Goal: Information Seeking & Learning: Understand process/instructions

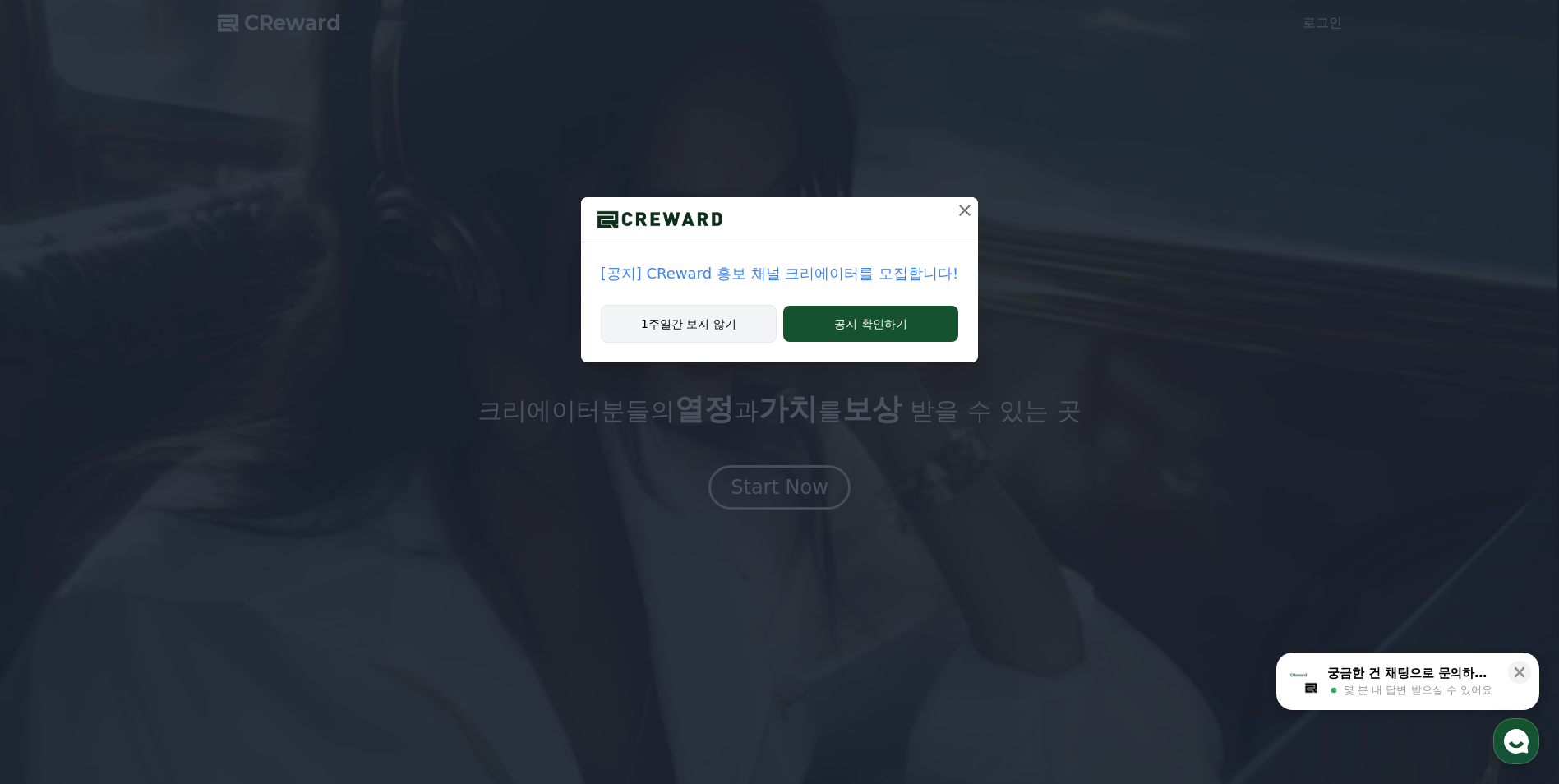
click at [713, 315] on button "1주일간 보지 않기" at bounding box center [688, 324] width 176 height 38
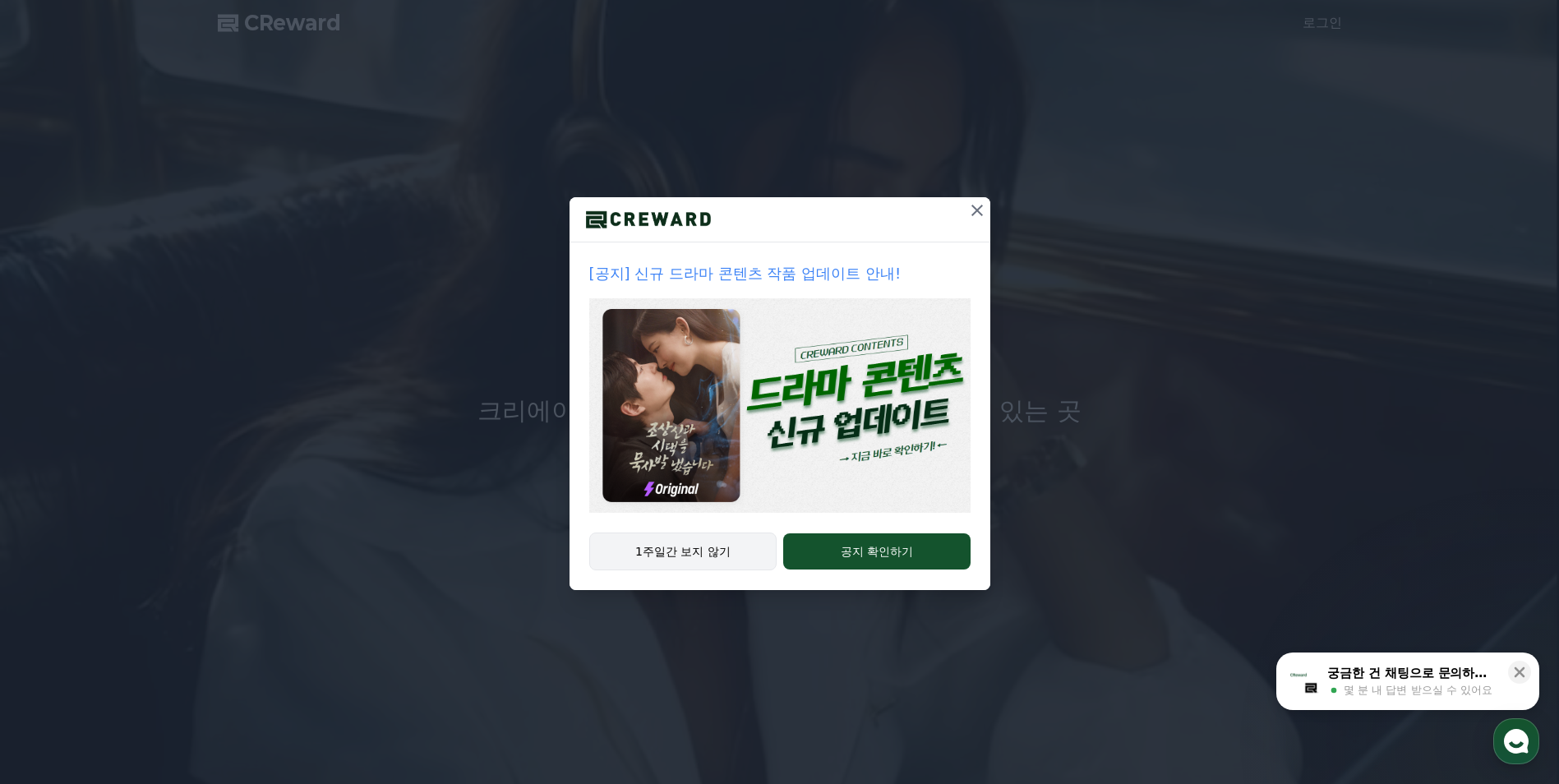
click at [713, 544] on button "1주일간 보지 않기" at bounding box center [683, 551] width 188 height 38
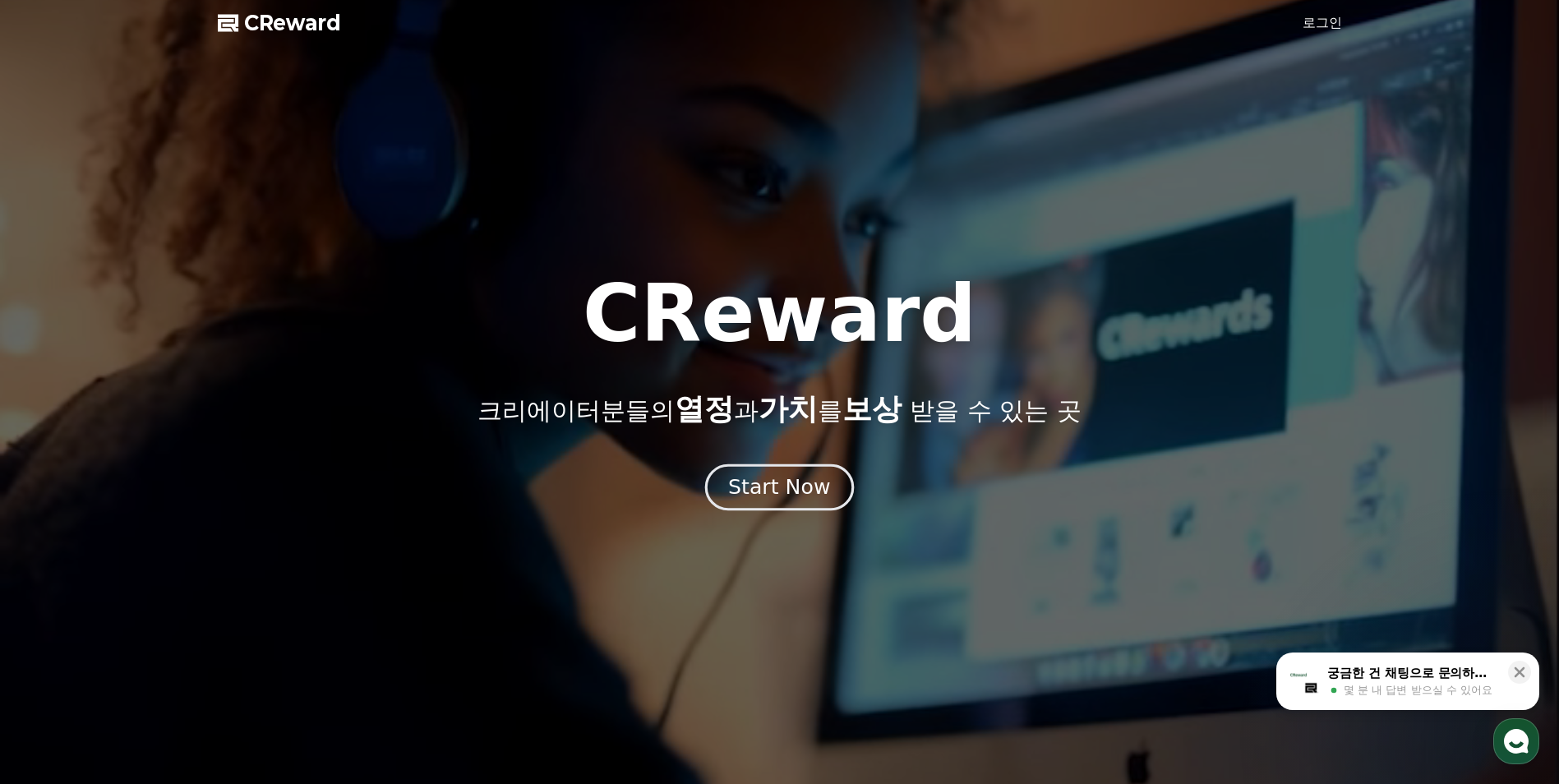
click at [770, 481] on div "Start Now" at bounding box center [780, 487] width 102 height 28
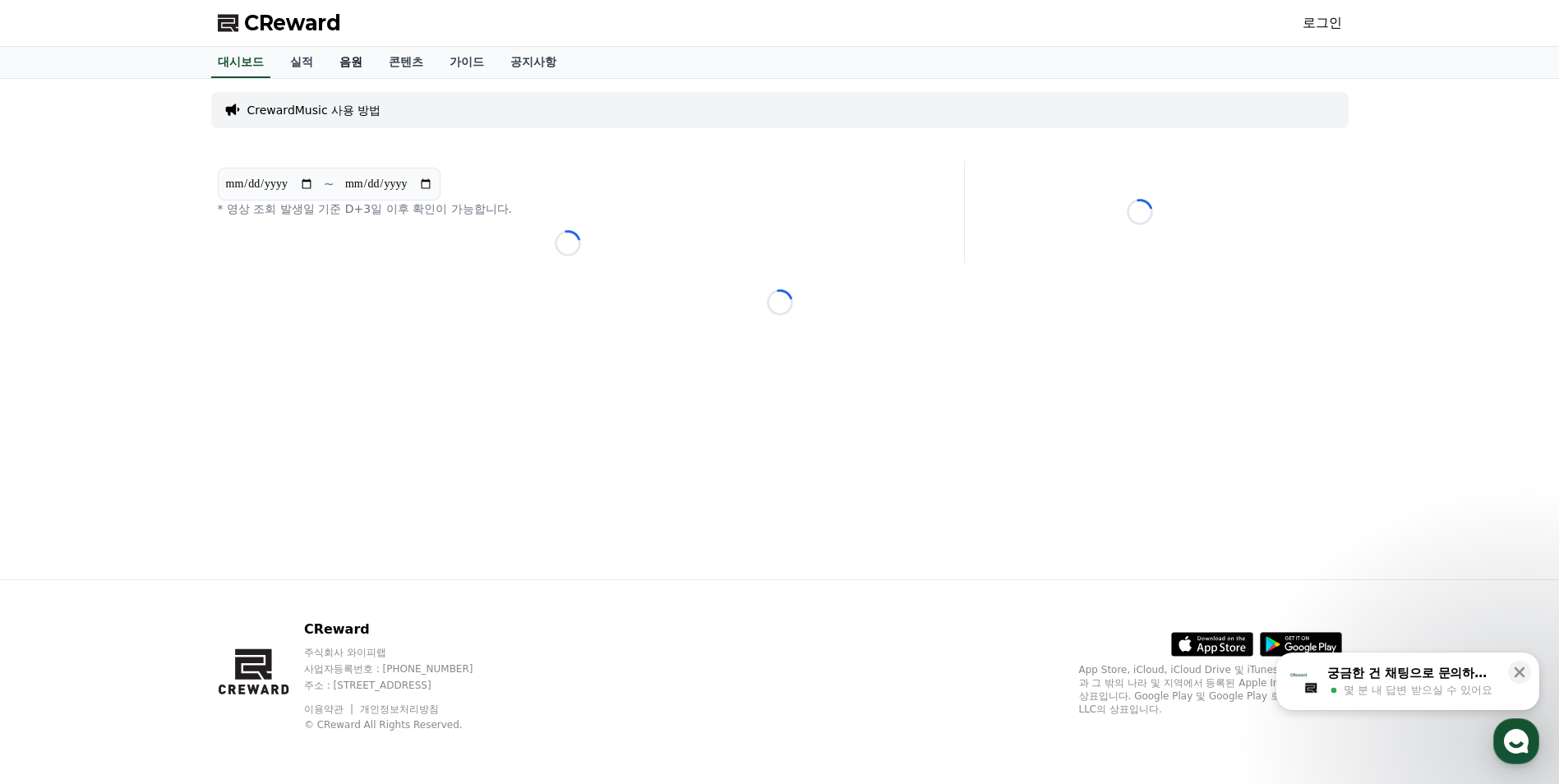
click at [366, 64] on link "음원" at bounding box center [351, 62] width 49 height 32
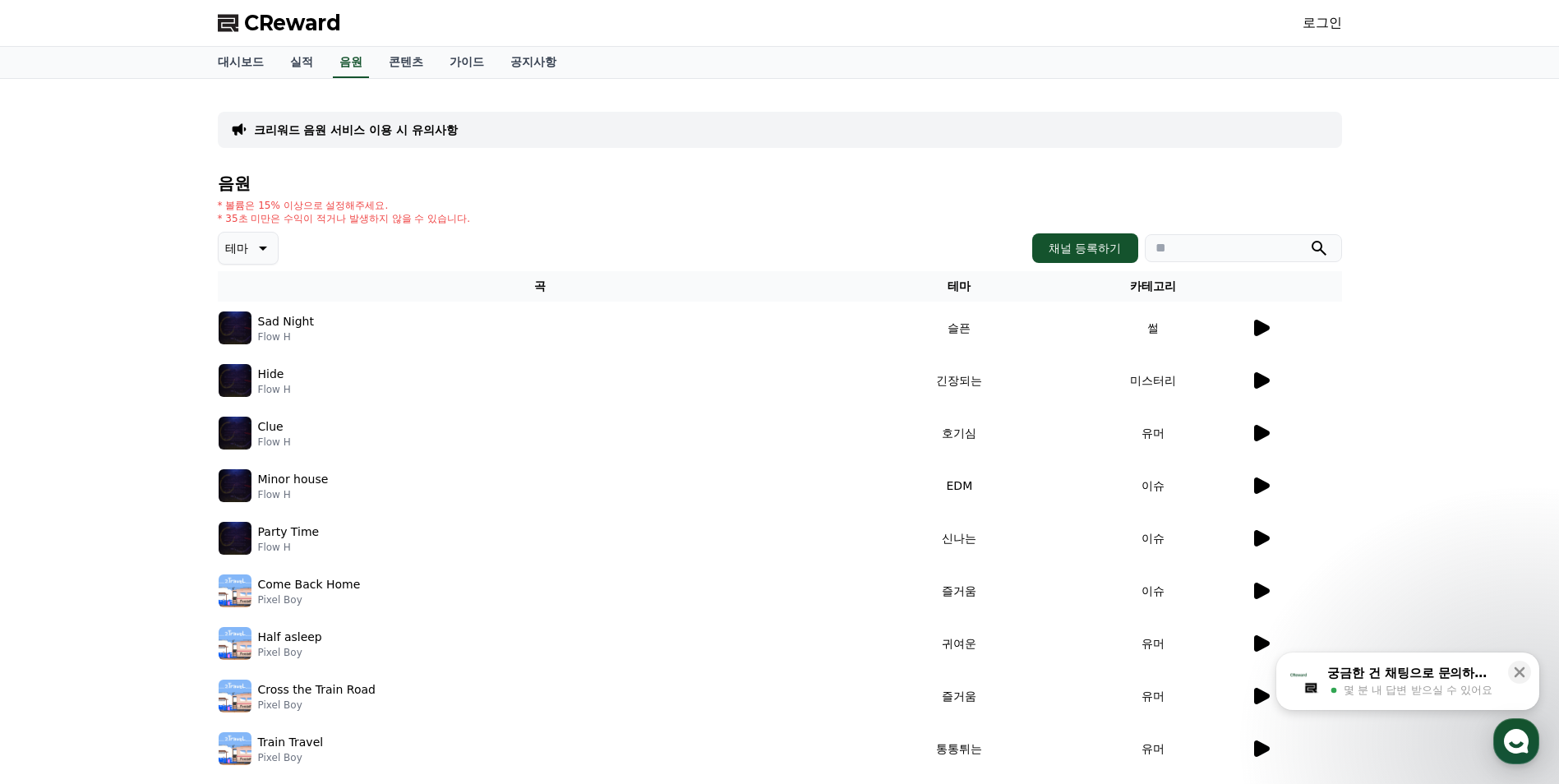
click at [293, 321] on p "Sad Night" at bounding box center [286, 322] width 56 height 18
click at [1256, 335] on icon at bounding box center [1261, 328] width 16 height 17
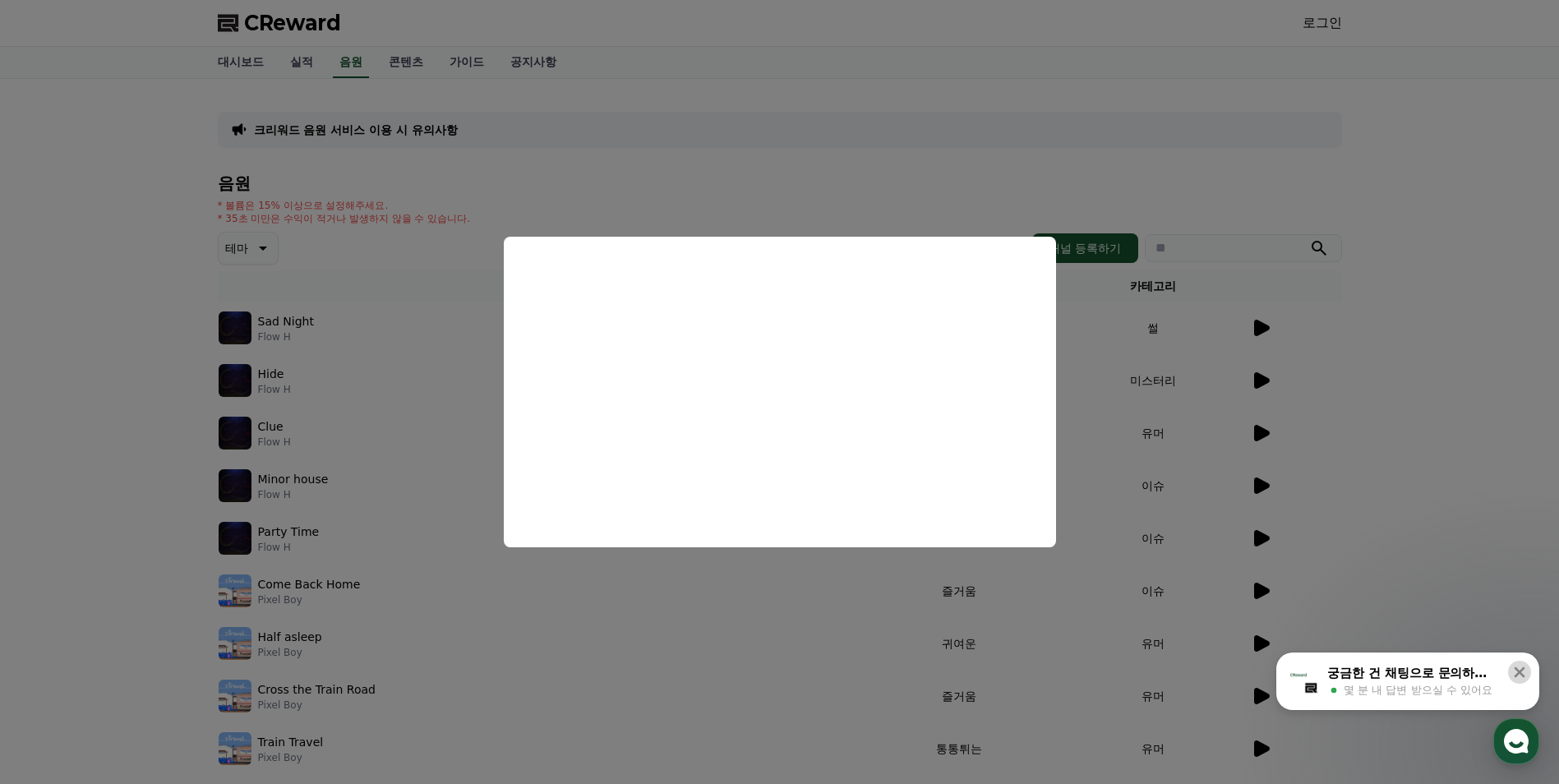
click at [1517, 667] on icon at bounding box center [1520, 672] width 17 height 17
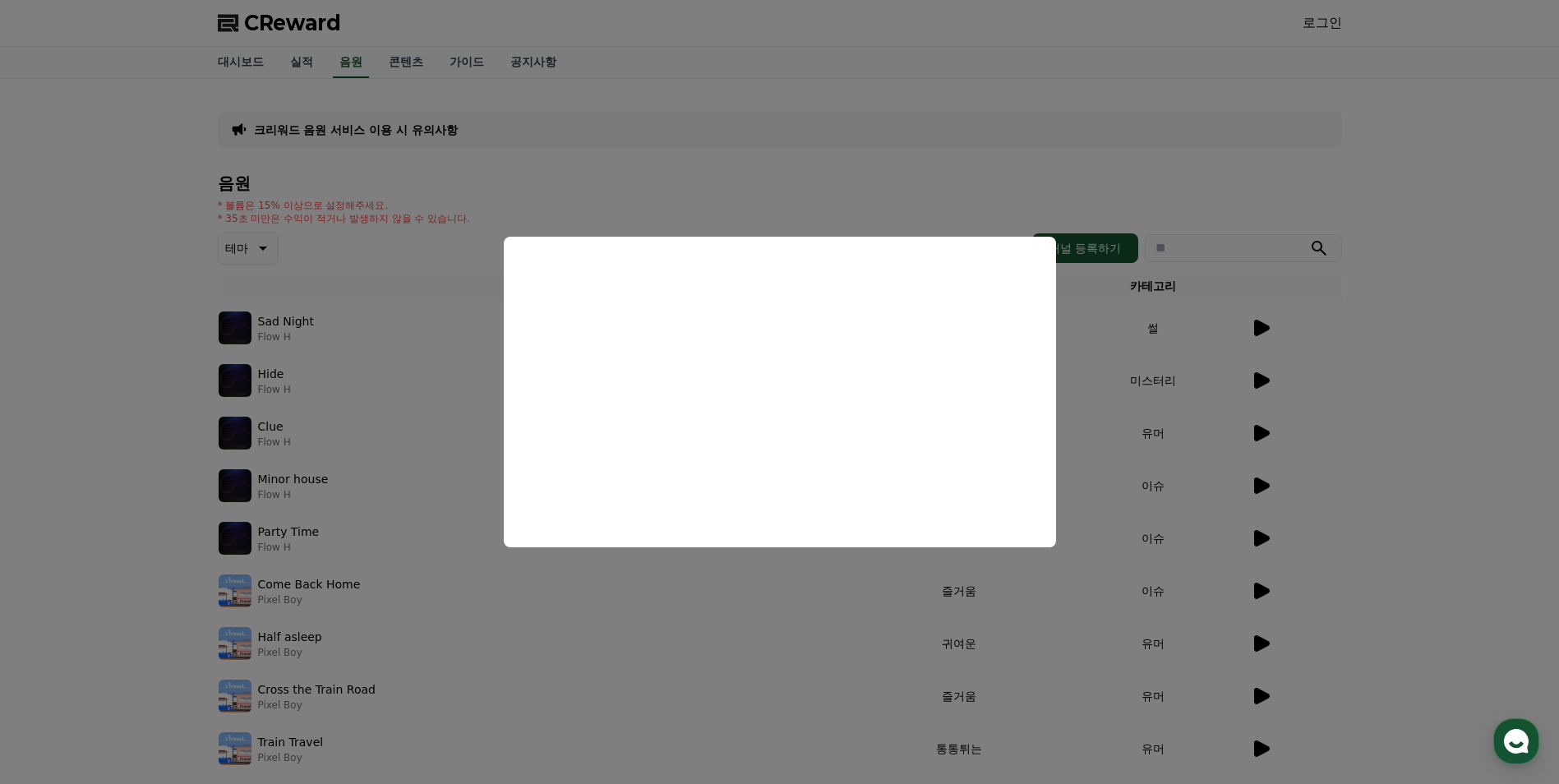
click at [1377, 173] on button "close modal" at bounding box center [780, 392] width 1559 height 784
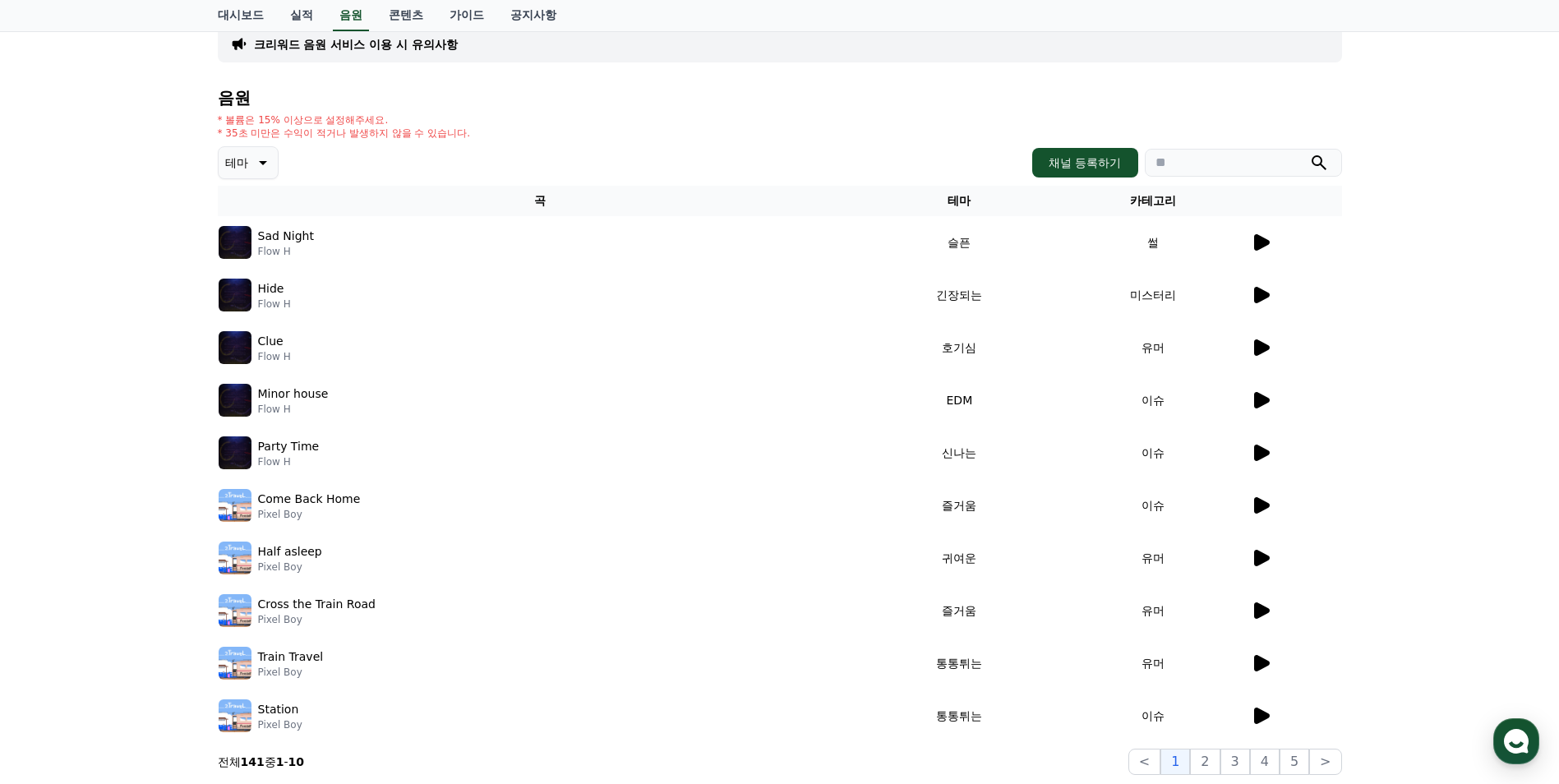
scroll to position [165, 0]
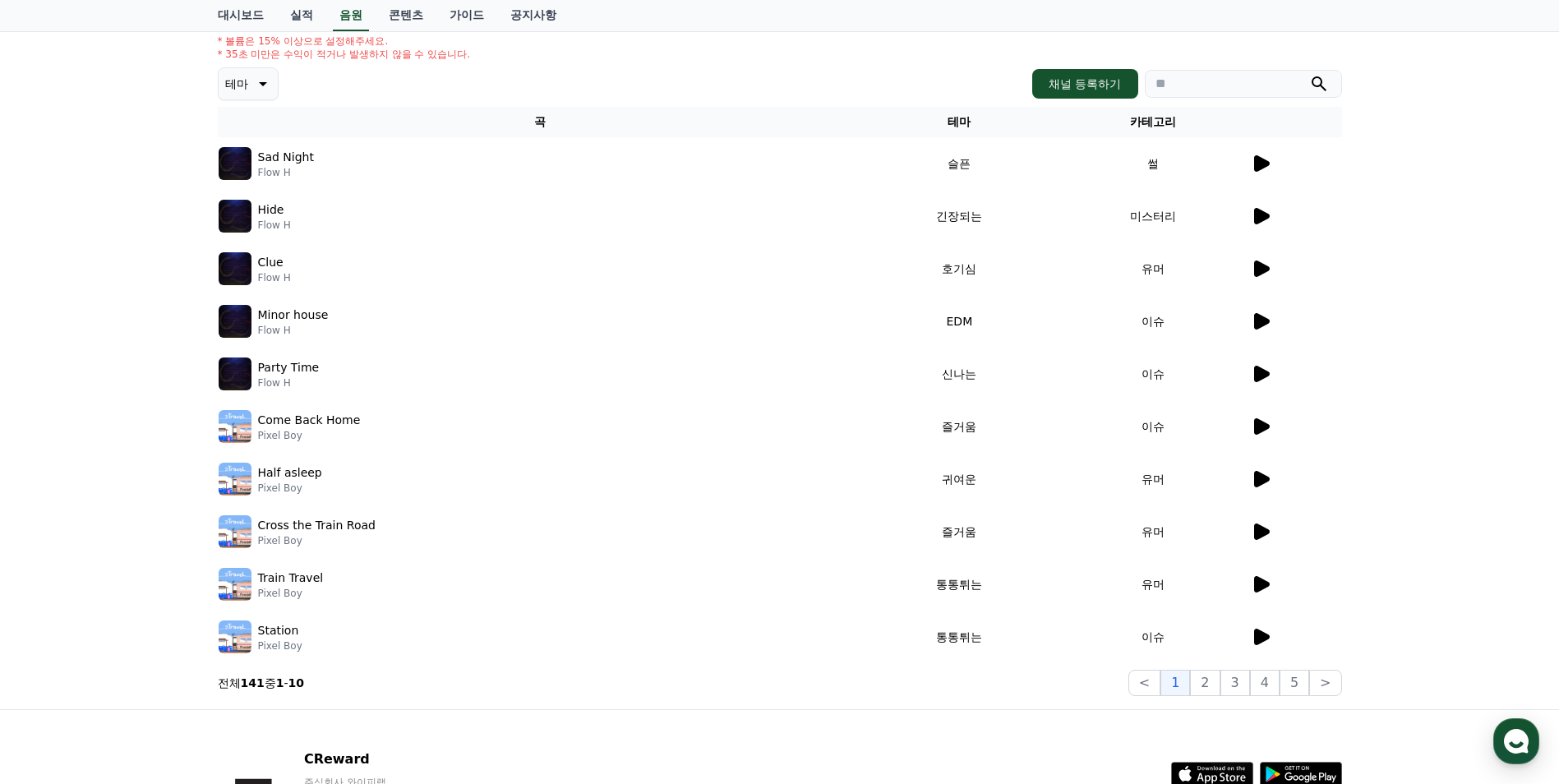
click at [1253, 432] on icon at bounding box center [1260, 426] width 20 height 20
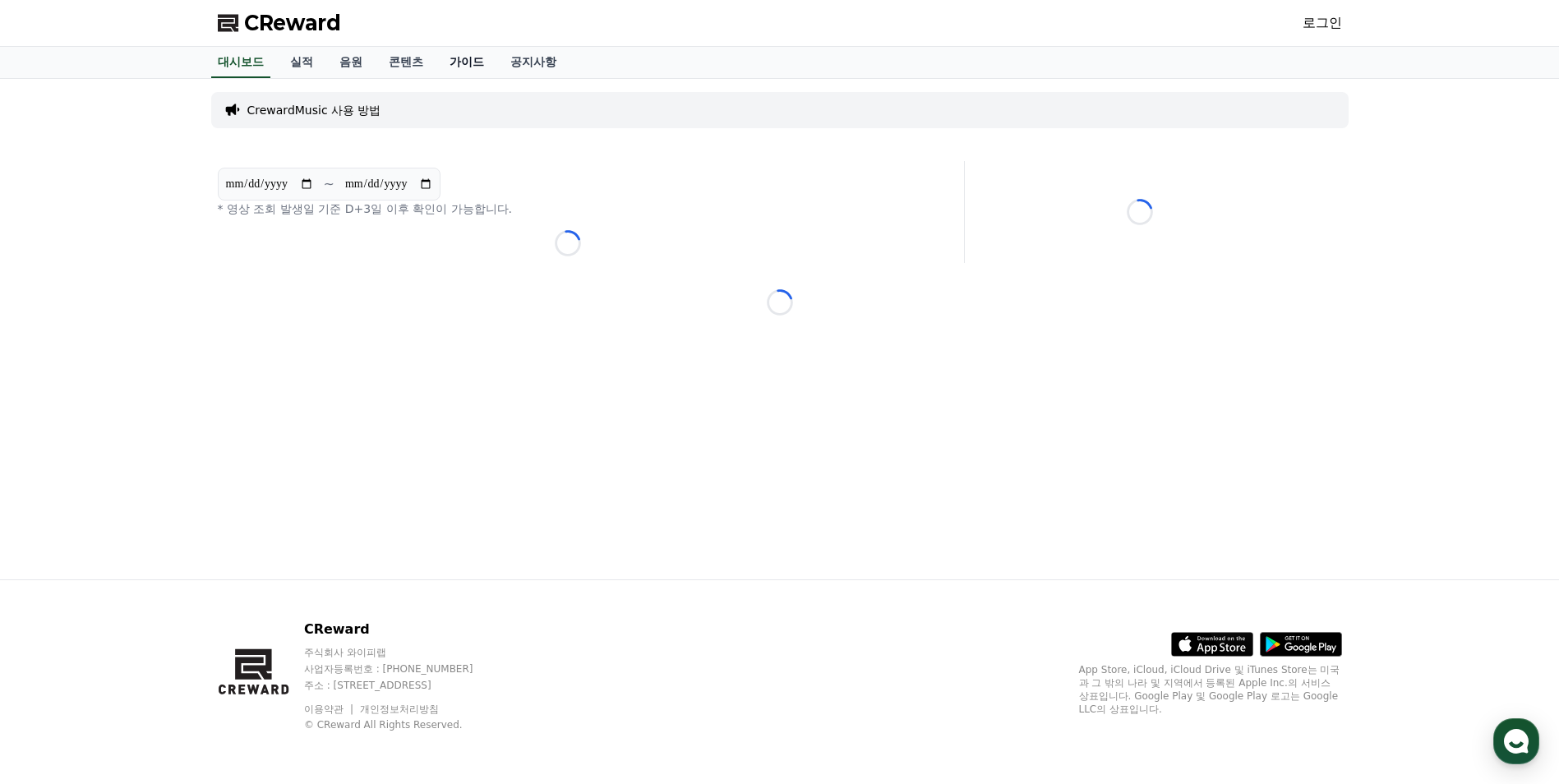
click at [465, 63] on link "가이드" at bounding box center [466, 62] width 60 height 32
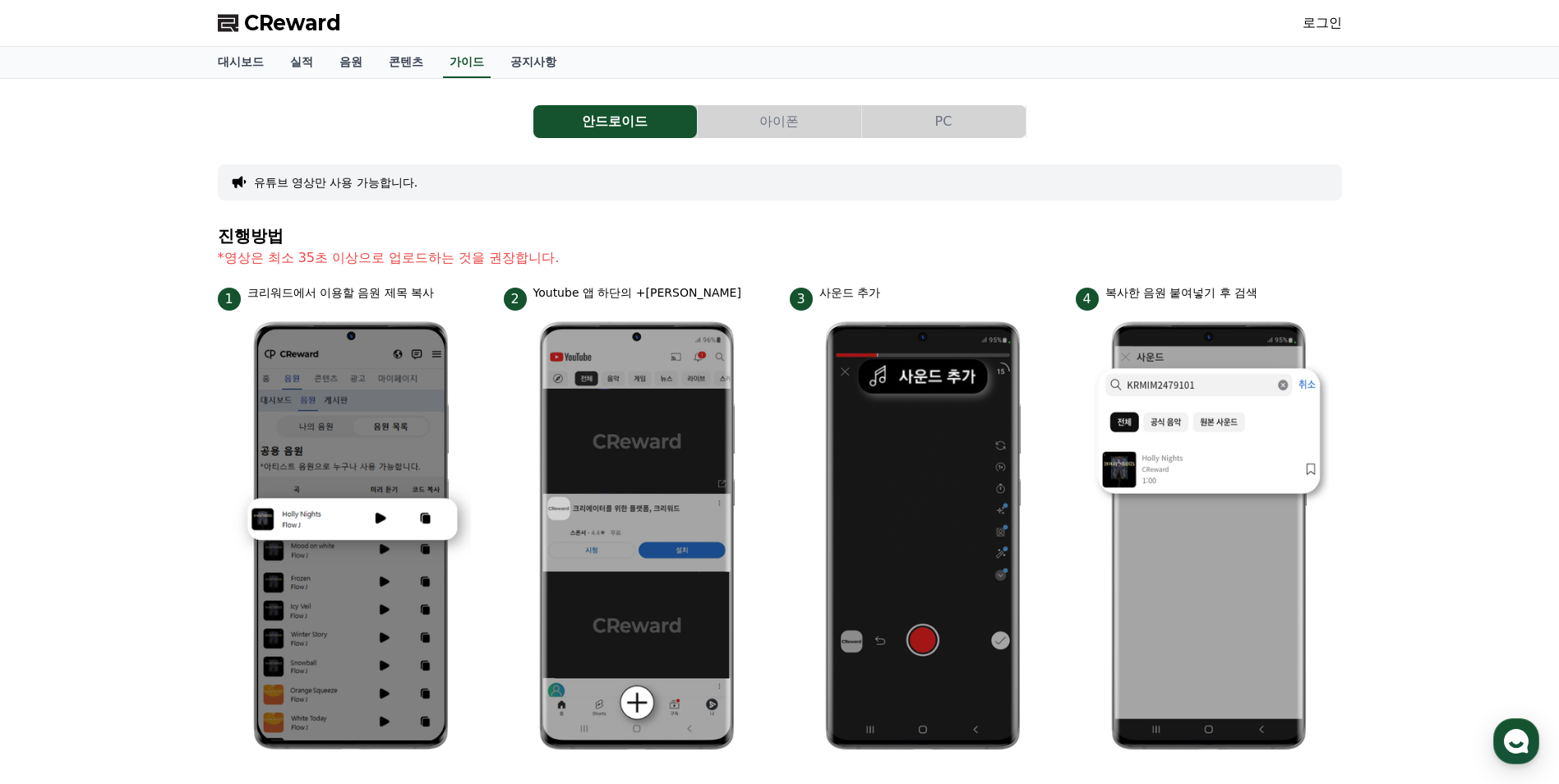
click at [933, 102] on div "안드로이드 아이폰 PC 유튜브 영상만 사용 가능합니다. 진행방법 *영상은 최소 35초 이상으로 업로드하는 것을 권장합니다. 1 크리워드에서 이…" at bounding box center [780, 679] width 1125 height 1175
click at [934, 115] on button "PC" at bounding box center [944, 121] width 164 height 33
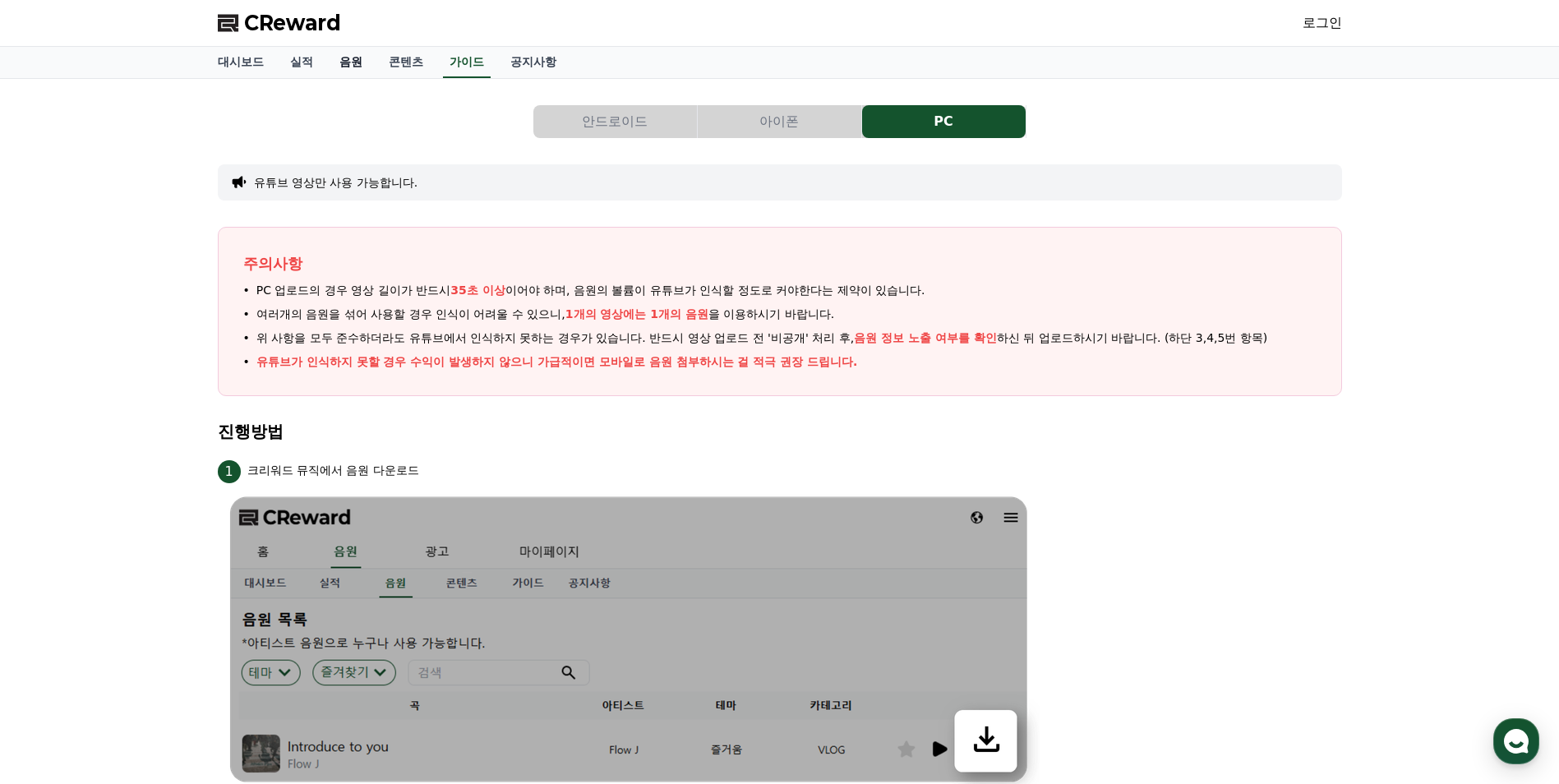
click at [349, 62] on link "음원" at bounding box center [351, 62] width 49 height 32
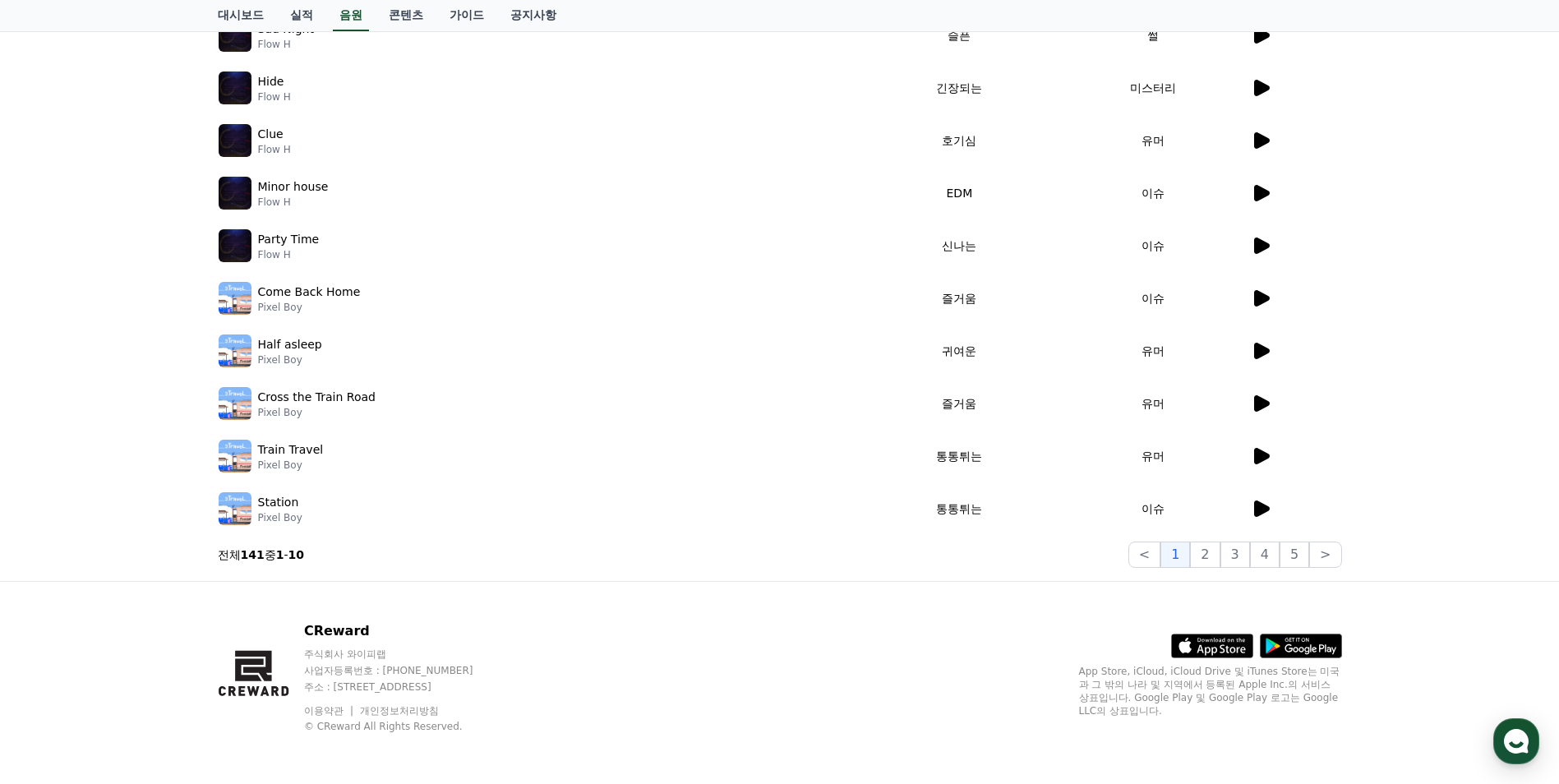
scroll to position [294, 0]
drag, startPoint x: 317, startPoint y: 454, endPoint x: 458, endPoint y: 457, distance: 141.0
click at [458, 457] on div "Train Travel Pixel Boy" at bounding box center [540, 454] width 644 height 33
click at [738, 598] on div "CReward 주식회사 와이피랩 사업자등록번호 : [PHONE_NUMBER] 주소 : [STREET_ADDRESS] 이용약관 개인정보처리방침 …" at bounding box center [780, 682] width 1151 height 204
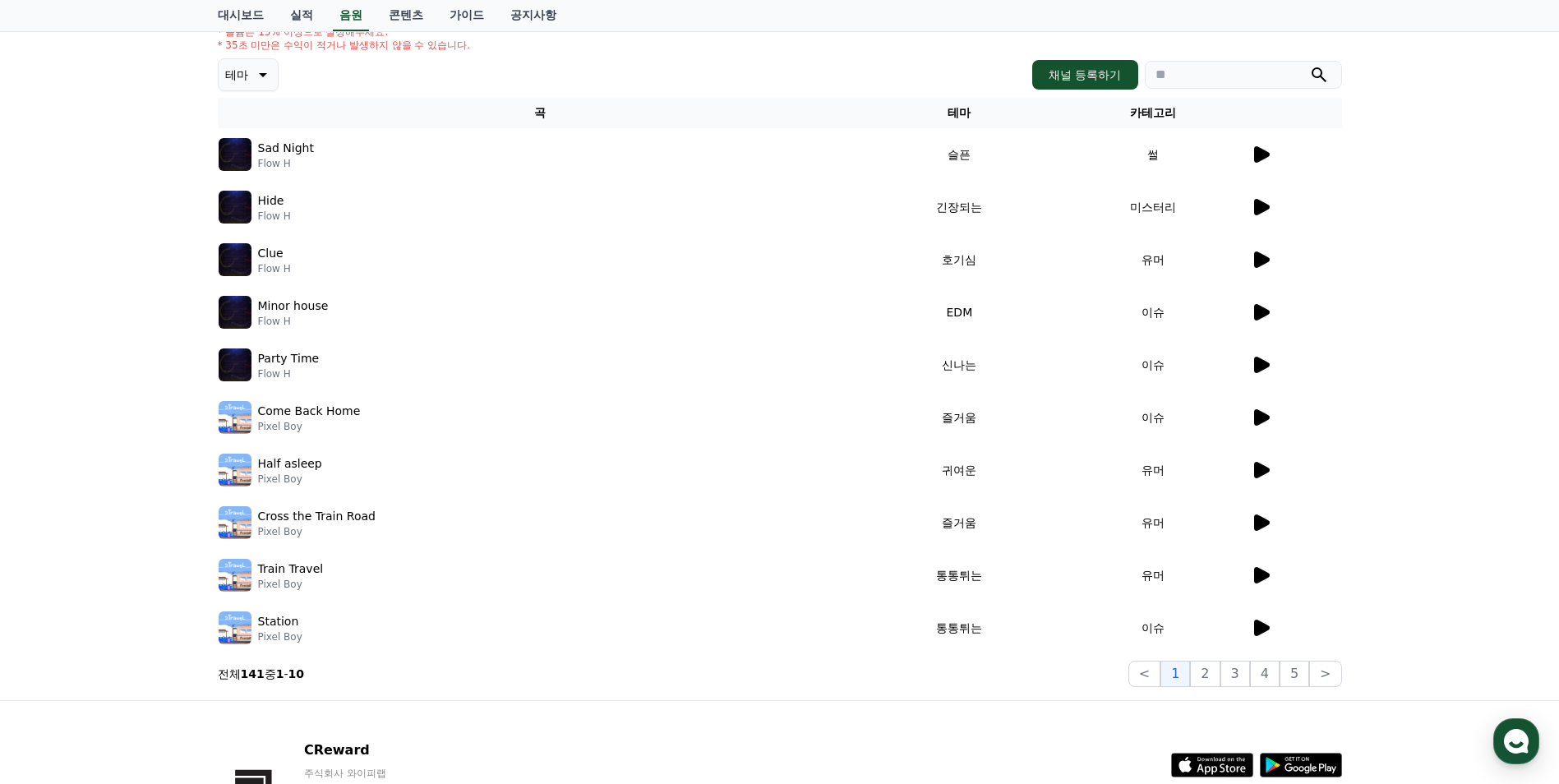
scroll to position [0, 0]
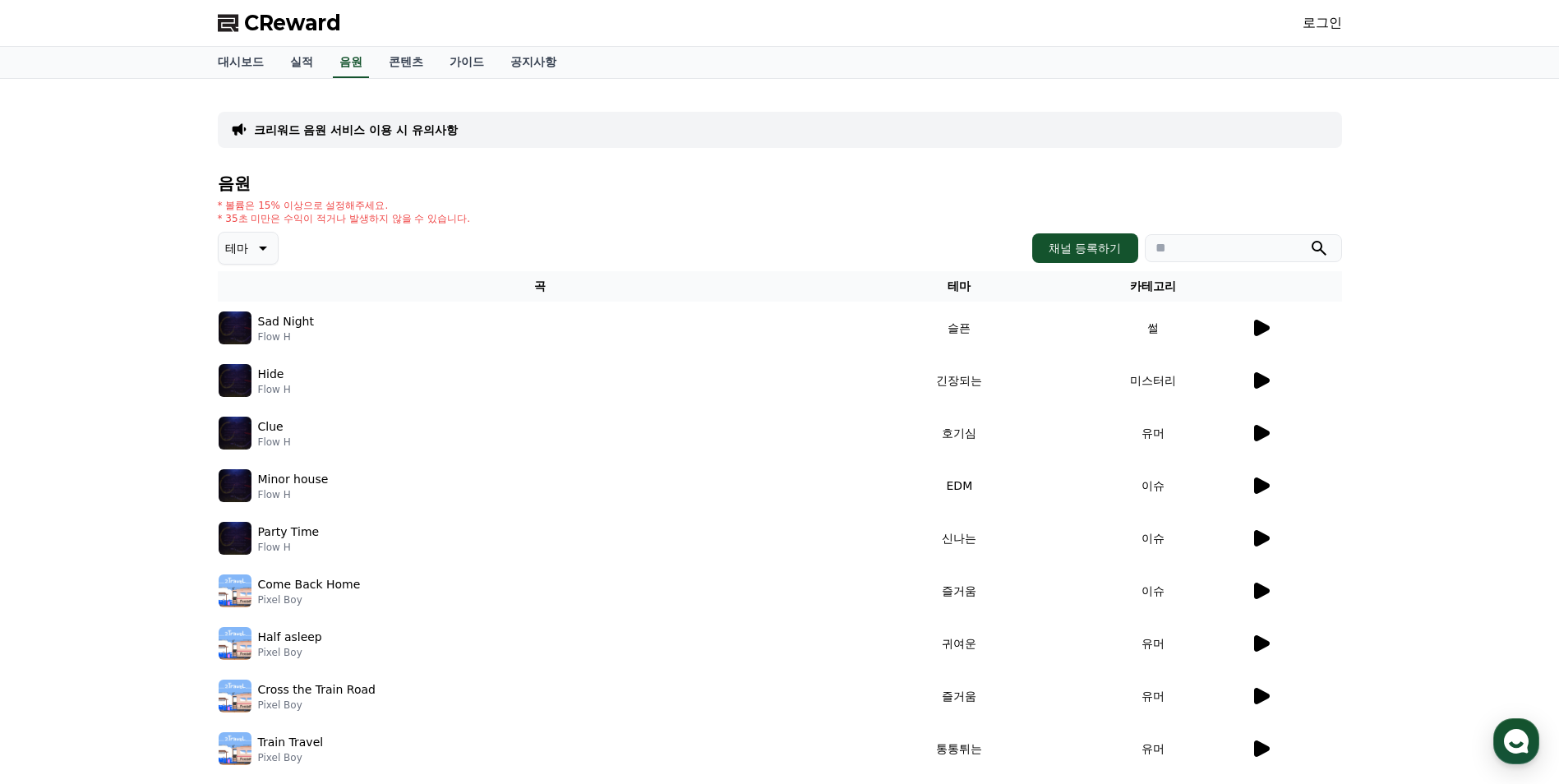
click at [364, 132] on p "크리워드 음원 서비스 이용 시 유의사항" at bounding box center [355, 130] width 204 height 17
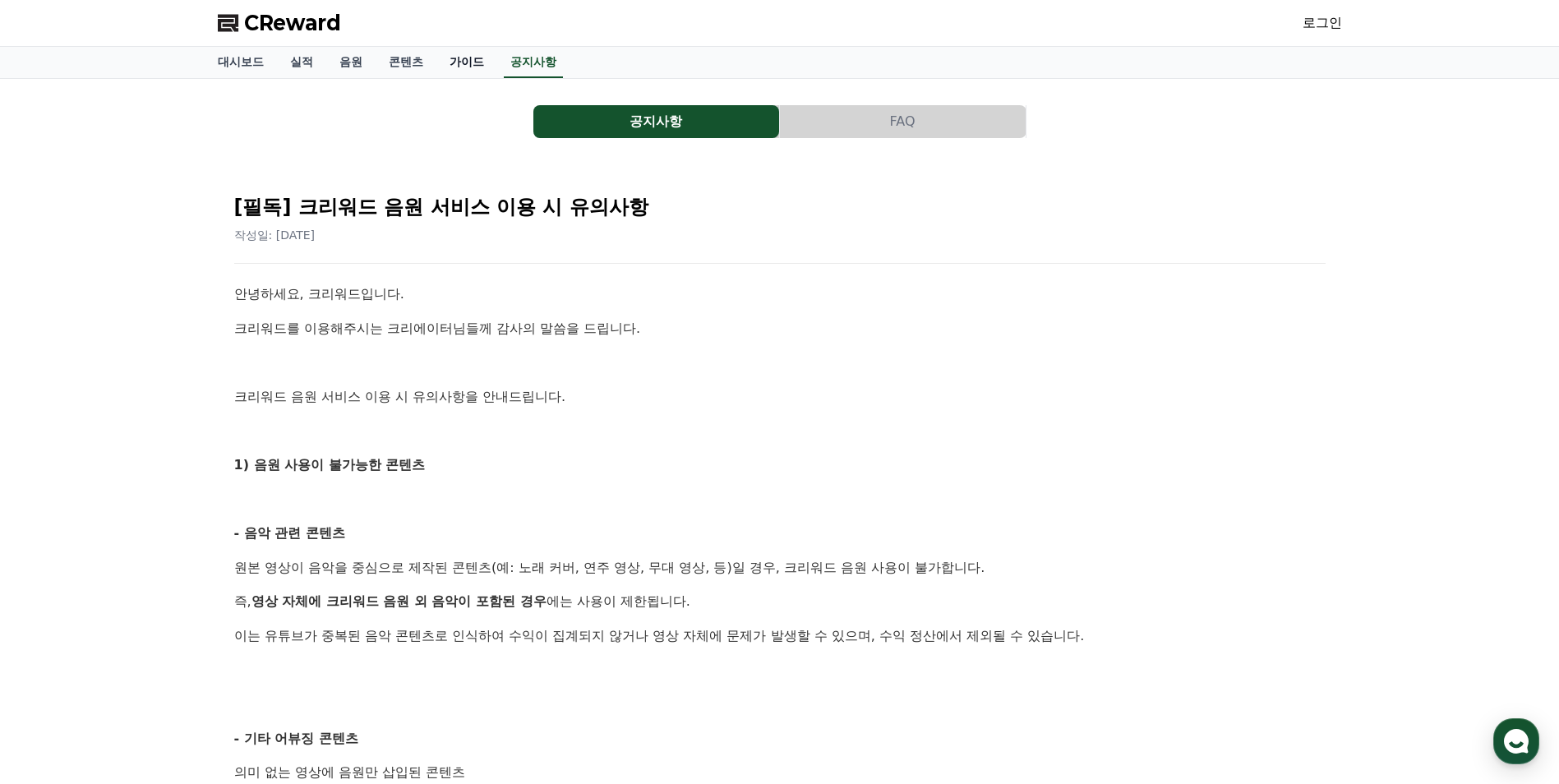
click at [452, 67] on link "가이드" at bounding box center [466, 62] width 60 height 32
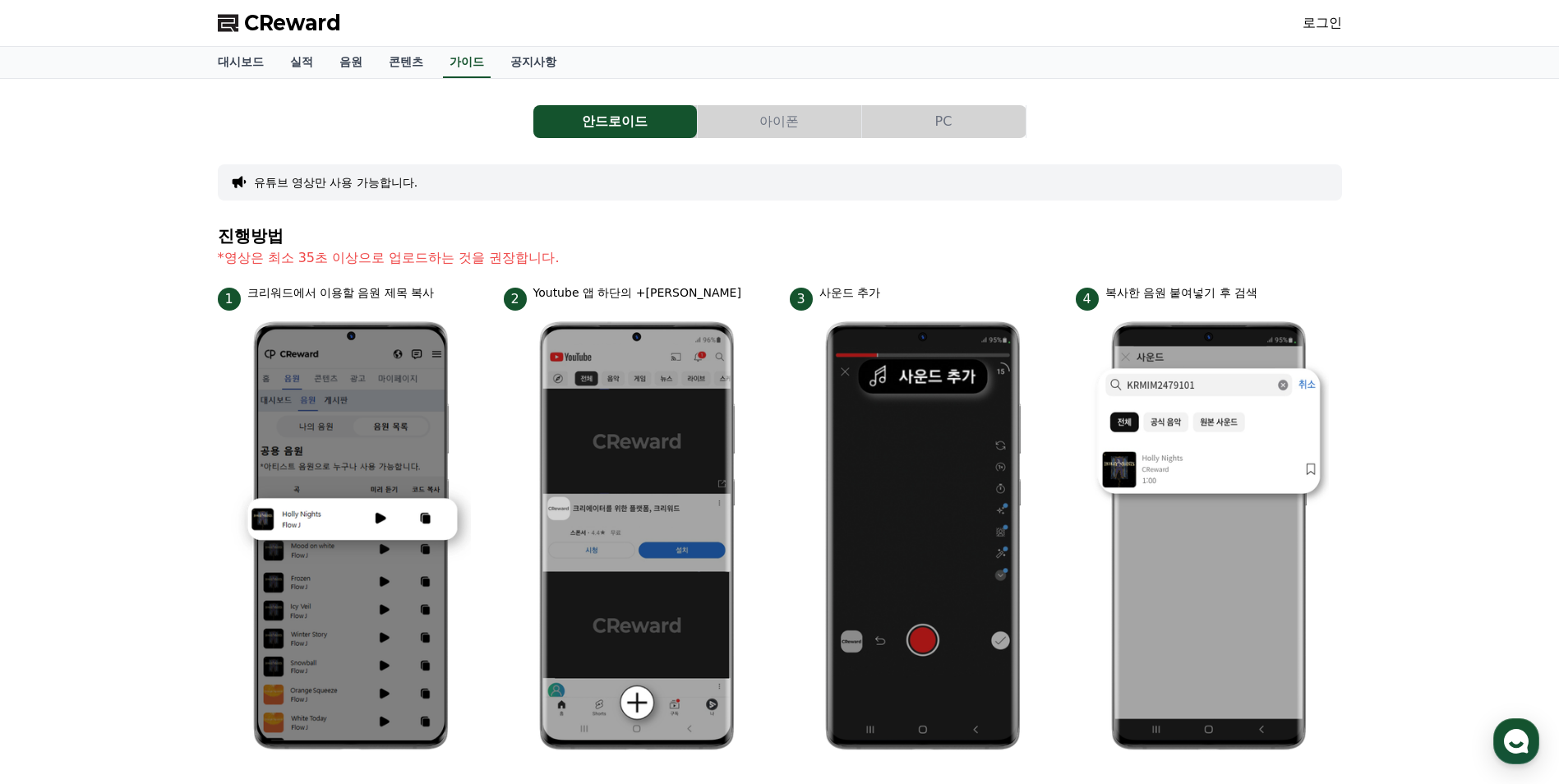
click at [361, 182] on button "유튜브 영상만 사용 가능합니다." at bounding box center [336, 182] width 165 height 17
click at [950, 123] on button "PC" at bounding box center [944, 121] width 164 height 33
